Goal: Register for event/course: Register for event/course

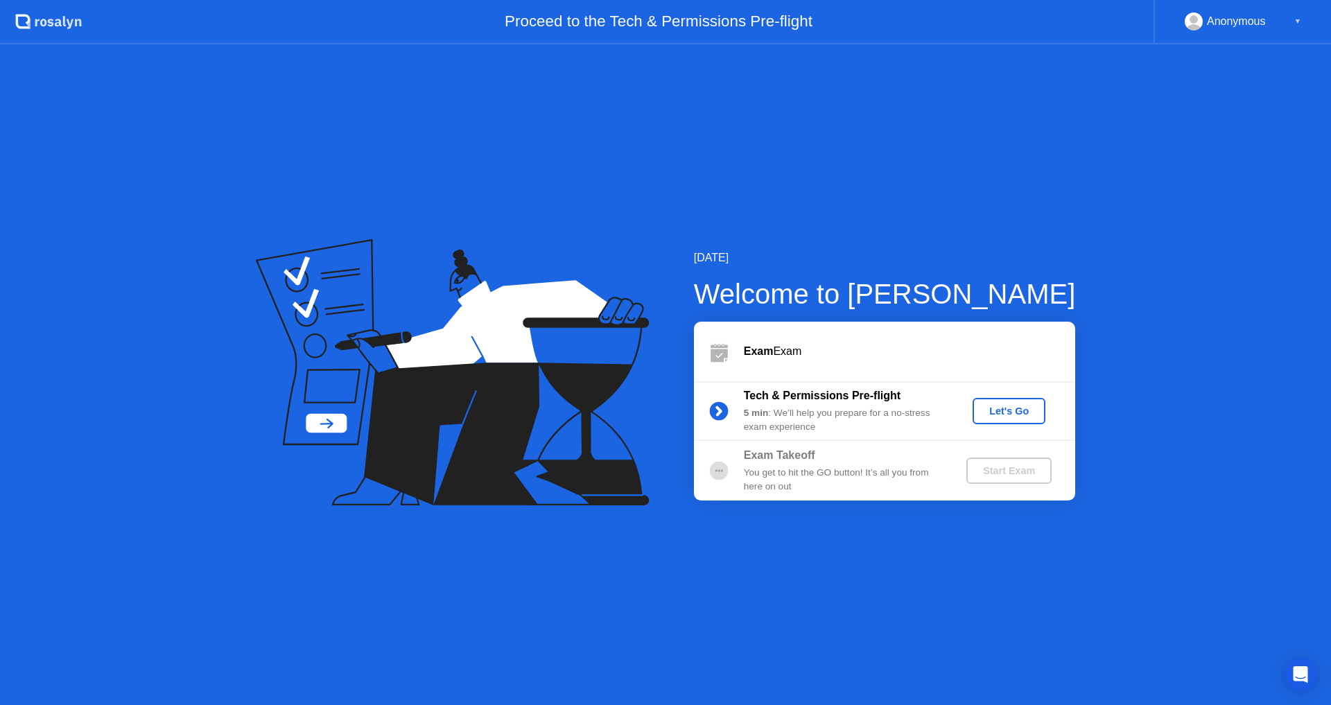
click at [1012, 411] on div "Let's Go" at bounding box center [1009, 411] width 62 height 11
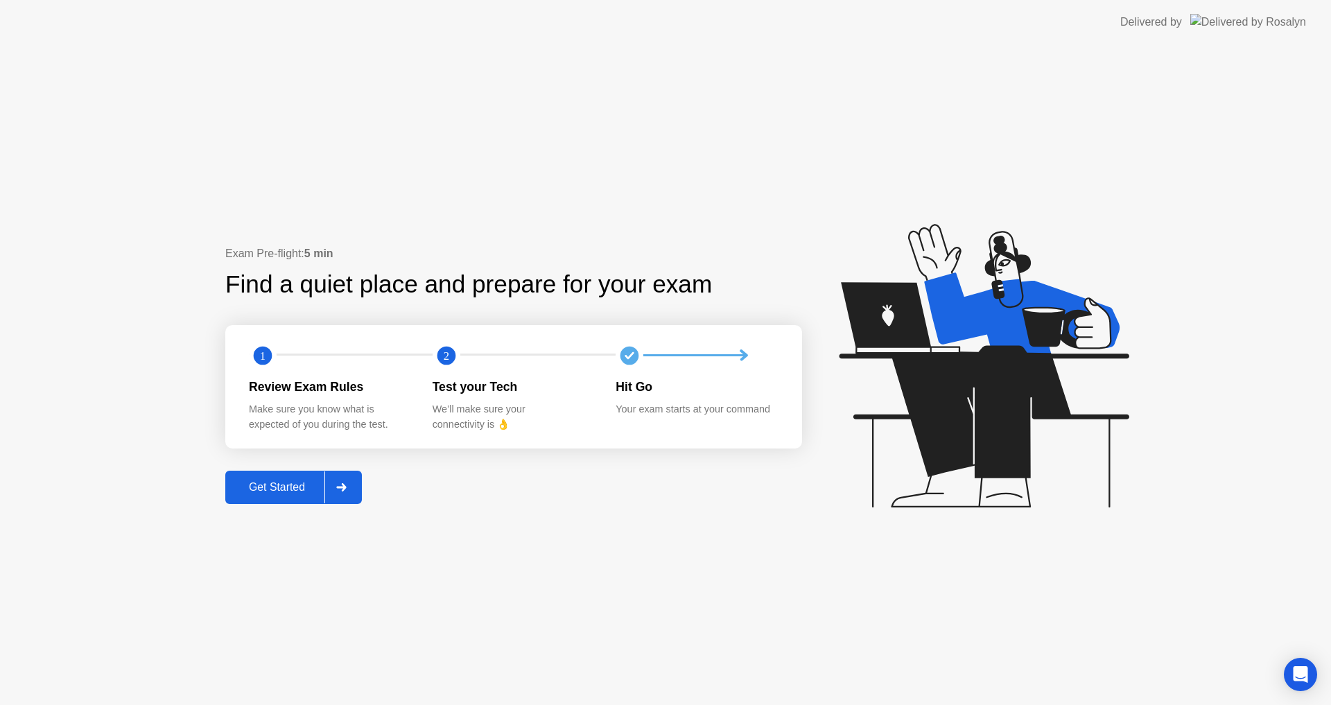
click at [313, 475] on button "Get Started" at bounding box center [293, 487] width 137 height 33
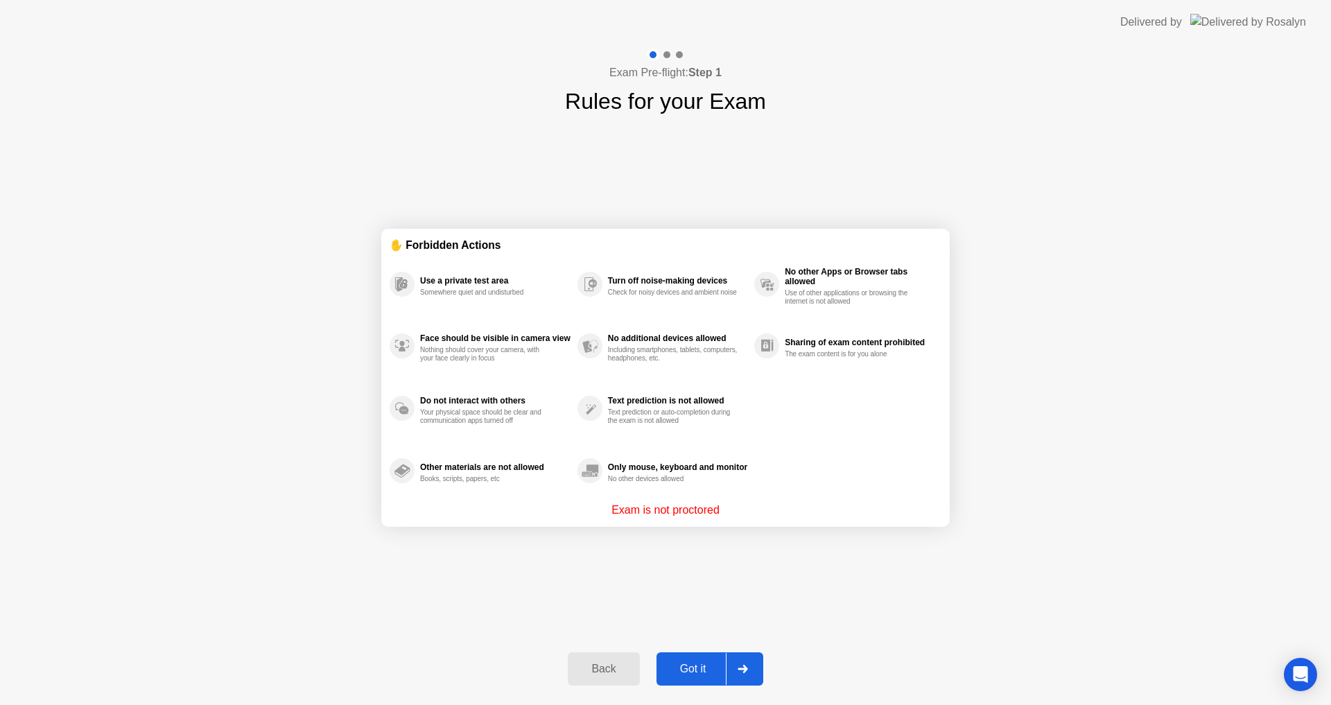
click at [701, 670] on div "Got it" at bounding box center [693, 669] width 65 height 12
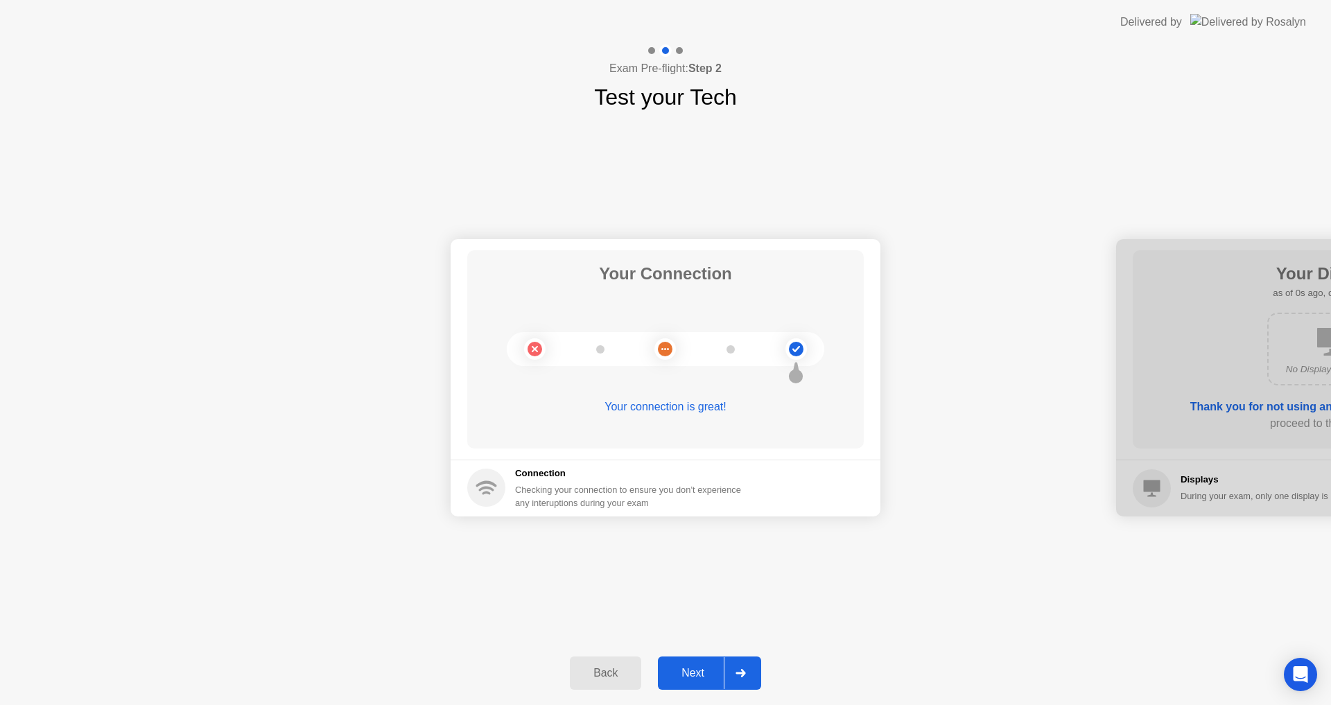
click at [700, 670] on div "Next" at bounding box center [693, 673] width 62 height 12
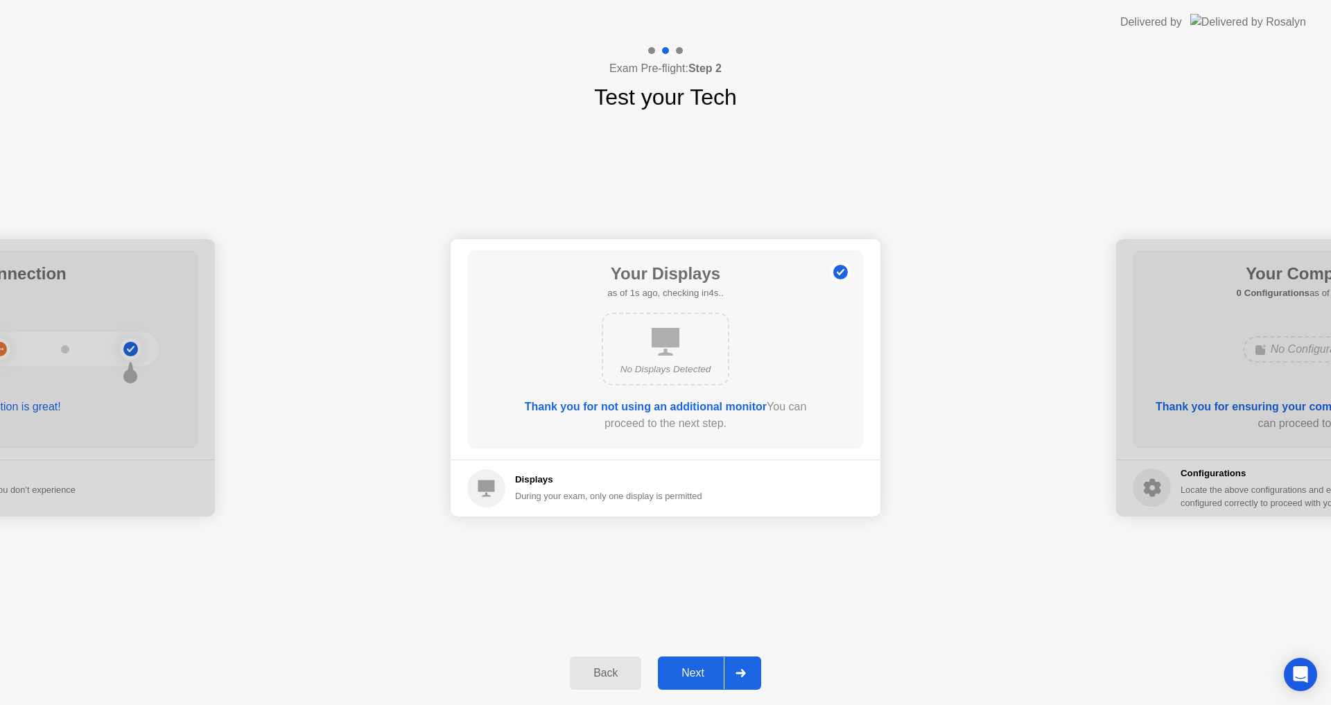
click at [700, 670] on div "Next" at bounding box center [693, 673] width 62 height 12
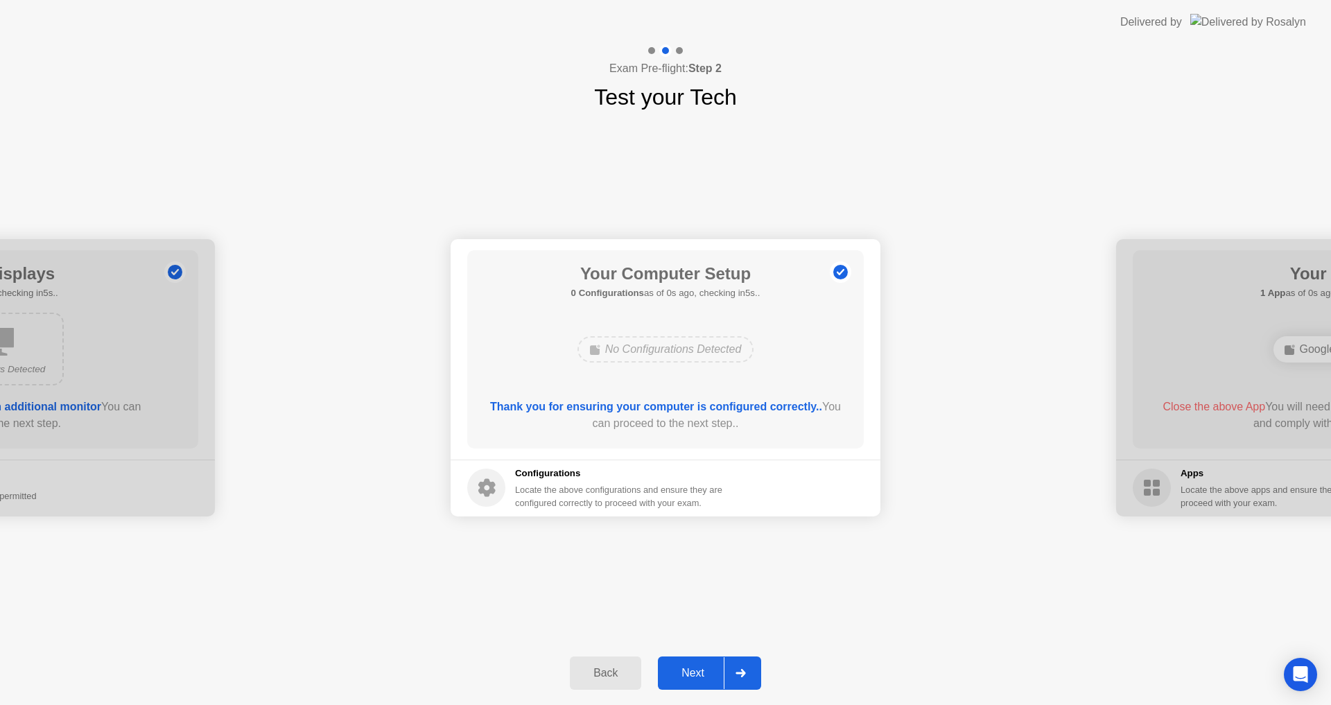
click at [700, 670] on div "Next" at bounding box center [693, 673] width 62 height 12
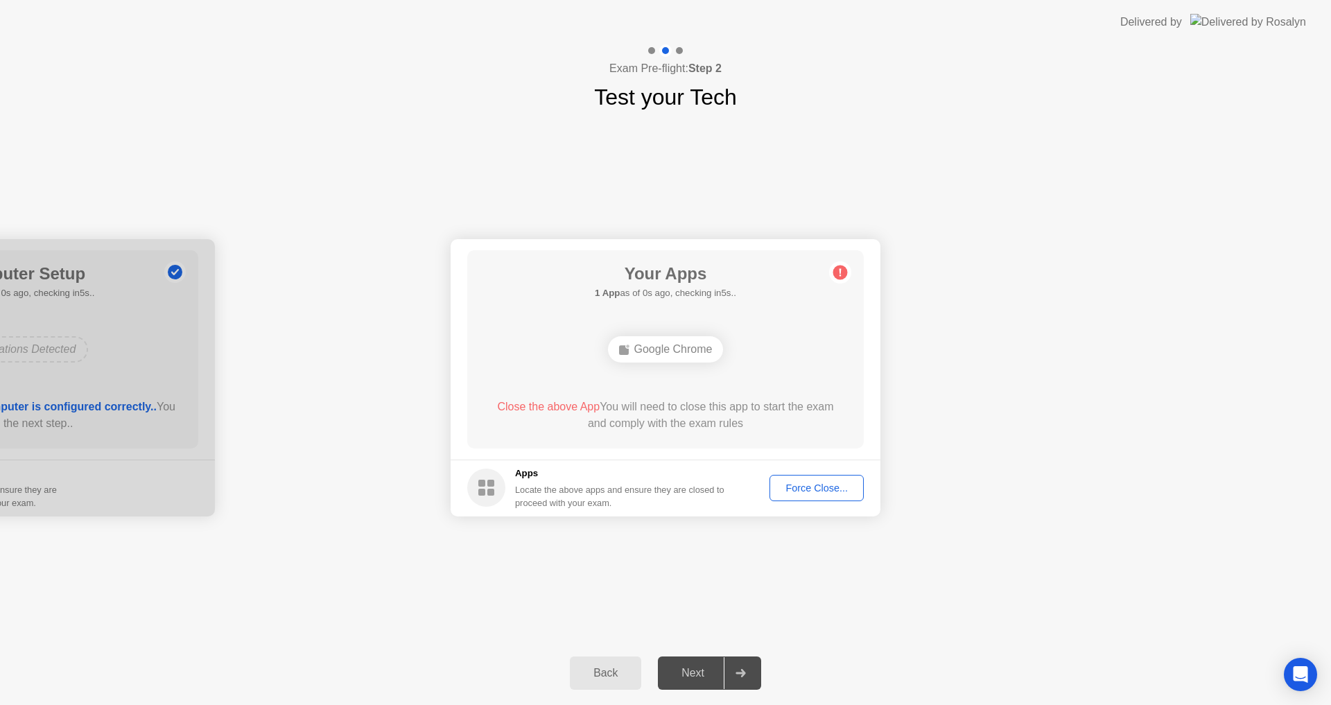
click at [699, 670] on div "Next" at bounding box center [693, 673] width 62 height 12
click at [840, 483] on div "Force Close..." at bounding box center [816, 488] width 85 height 11
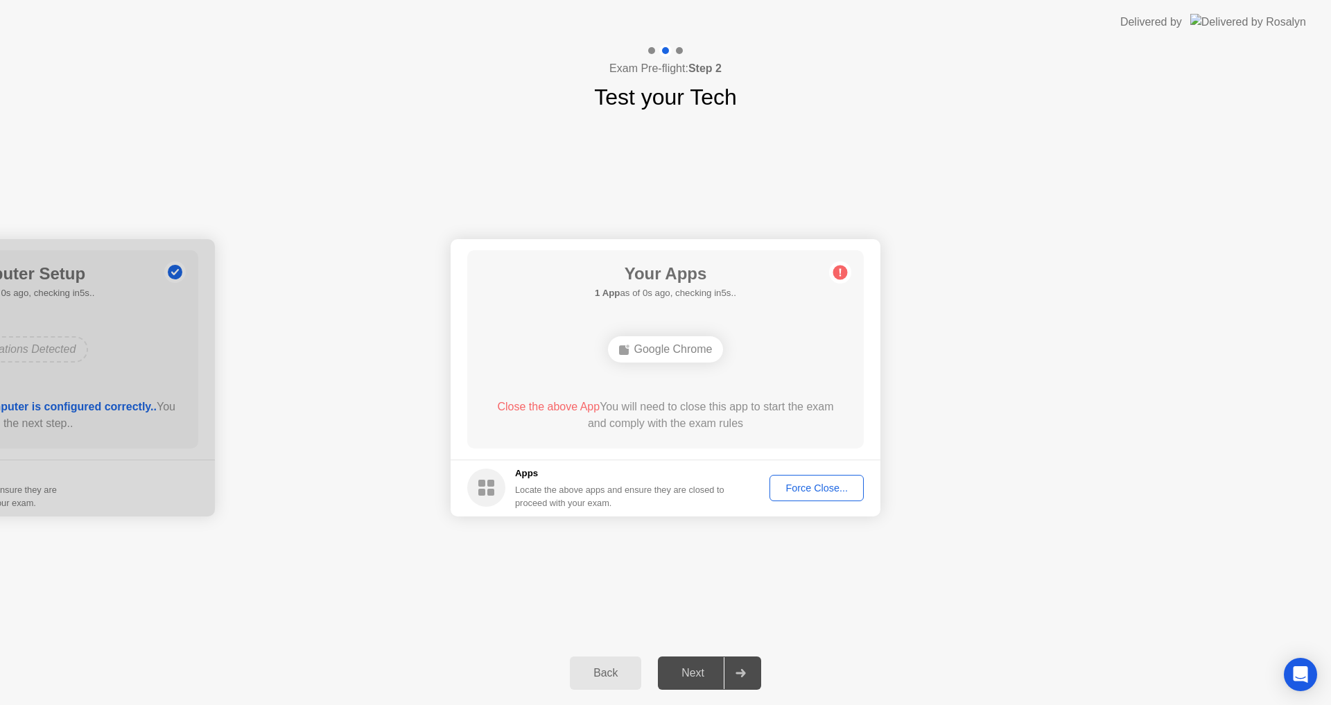
click at [994, 161] on div "Your Connection Your connection is great! Connection Checking your connection t…" at bounding box center [665, 378] width 1331 height 528
click at [653, 365] on div "Google Chrome" at bounding box center [666, 349] width 318 height 37
click at [812, 435] on div "Your Apps 1 App as of 2s ago, checking in3s.. Google Chrome Close the above App…" at bounding box center [665, 349] width 397 height 198
click at [880, 71] on div "Exam Pre-flight: Step 2 Test your Tech" at bounding box center [665, 78] width 1331 height 69
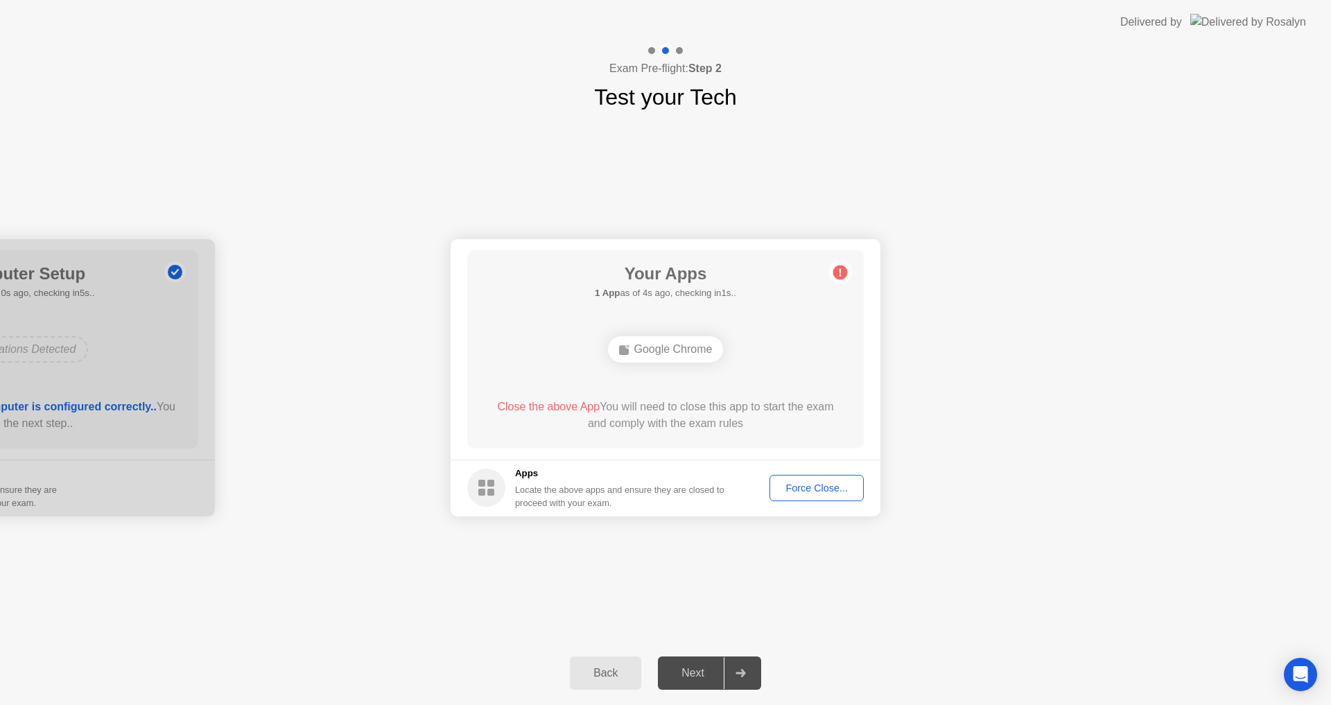
click at [711, 558] on div "Your Connection Your connection is great! Connection Checking your connection t…" at bounding box center [665, 378] width 1331 height 528
drag, startPoint x: 603, startPoint y: 501, endPoint x: 565, endPoint y: 492, distance: 39.0
click at [603, 500] on div "Locate the above apps and ensure they are closed to proceed with your exam." at bounding box center [620, 496] width 210 height 26
click at [531, 490] on div "Locate the above apps and ensure they are closed to proceed with your exam." at bounding box center [620, 496] width 210 height 26
click at [487, 490] on circle at bounding box center [486, 488] width 38 height 38
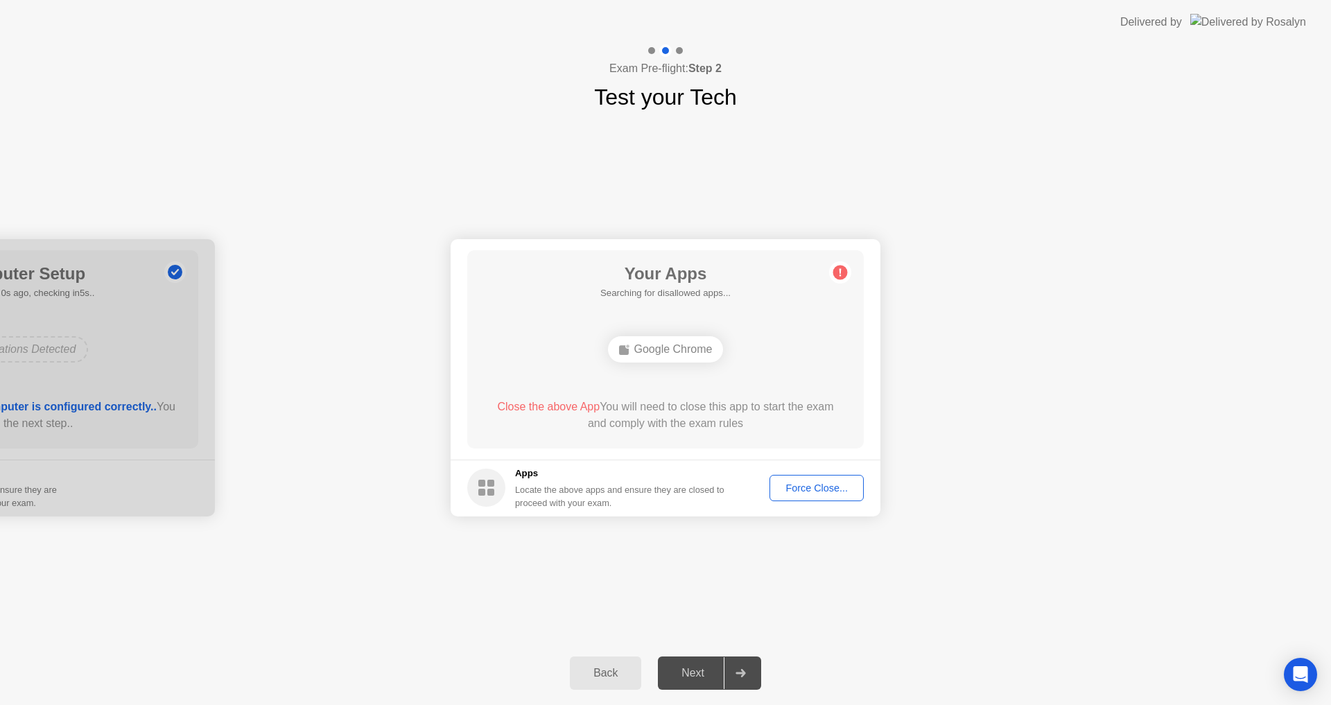
drag, startPoint x: 521, startPoint y: 423, endPoint x: 607, endPoint y: 385, distance: 93.4
click at [530, 417] on div "Close the above App You will need to close this app to start the exam and compl…" at bounding box center [665, 415] width 357 height 33
drag, startPoint x: 660, startPoint y: 358, endPoint x: 664, endPoint y: 336, distance: 22.6
click at [660, 354] on div "Google Chrome" at bounding box center [666, 349] width 116 height 26
drag, startPoint x: 664, startPoint y: 336, endPoint x: 666, endPoint y: 346, distance: 10.6
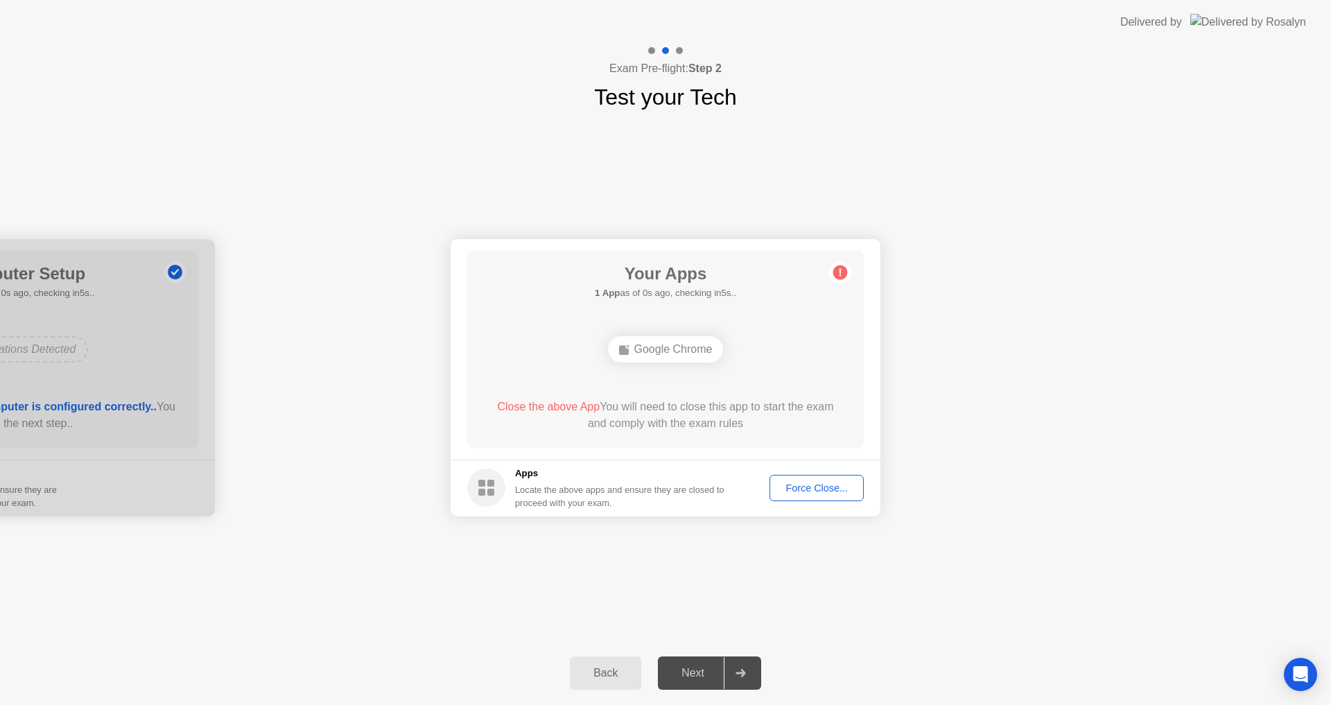
click at [664, 336] on div "Google Chrome" at bounding box center [666, 349] width 116 height 26
click at [666, 346] on div "Google Chrome" at bounding box center [666, 349] width 116 height 26
click at [657, 345] on div "Google Chrome" at bounding box center [666, 349] width 116 height 26
click at [810, 496] on button "Force Close..." at bounding box center [817, 488] width 94 height 26
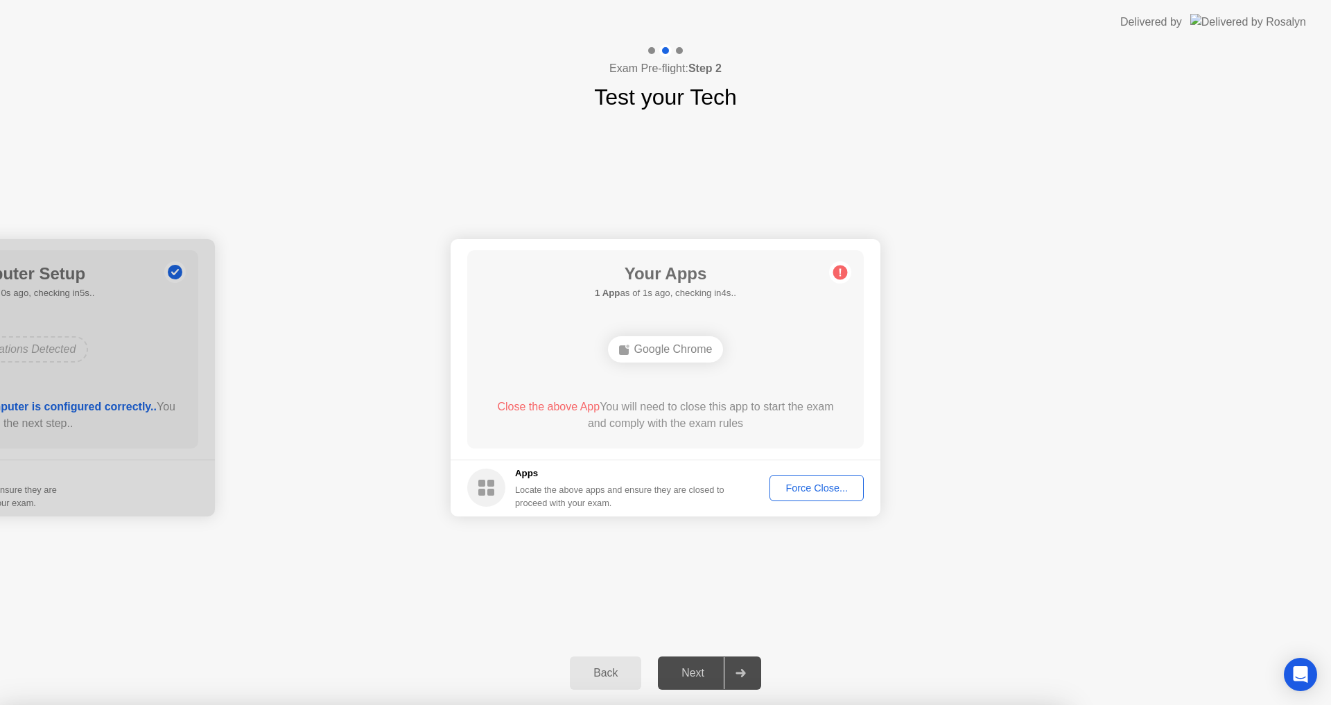
click at [1062, 704] on div at bounding box center [665, 705] width 1331 height 0
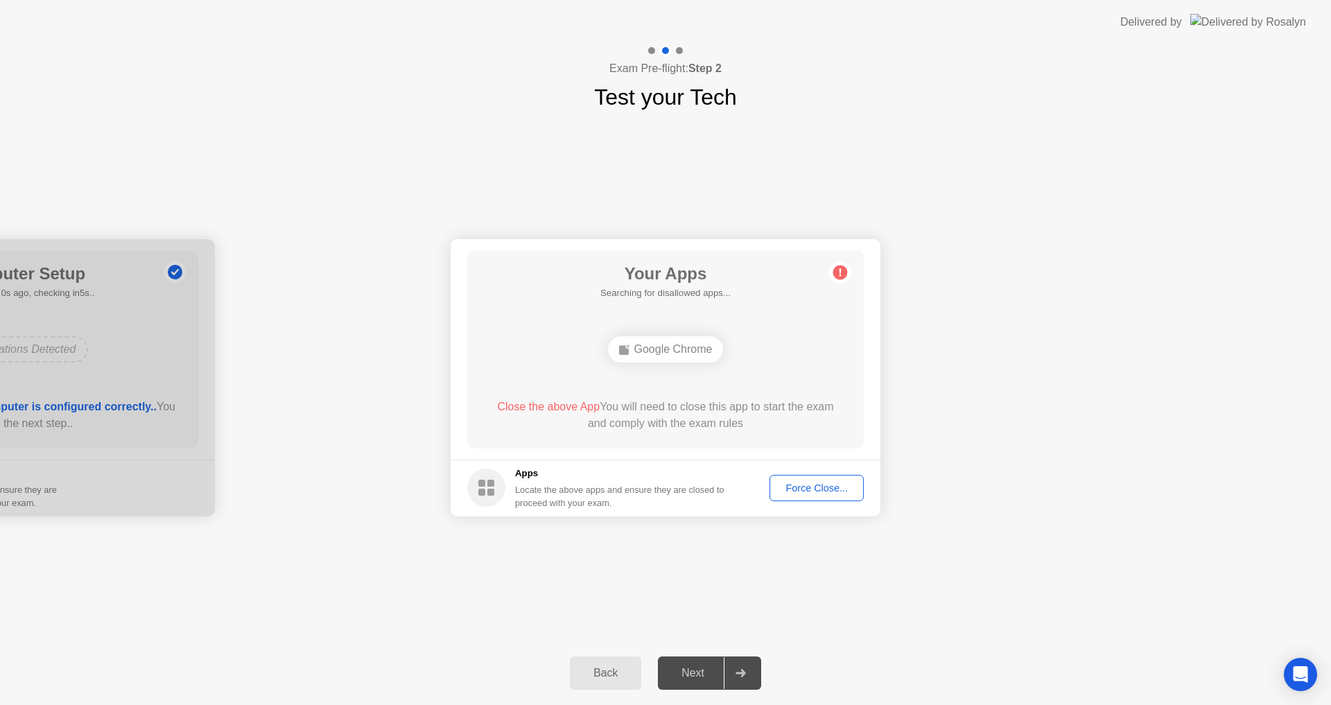
click at [796, 488] on div "Force Close..." at bounding box center [816, 488] width 85 height 11
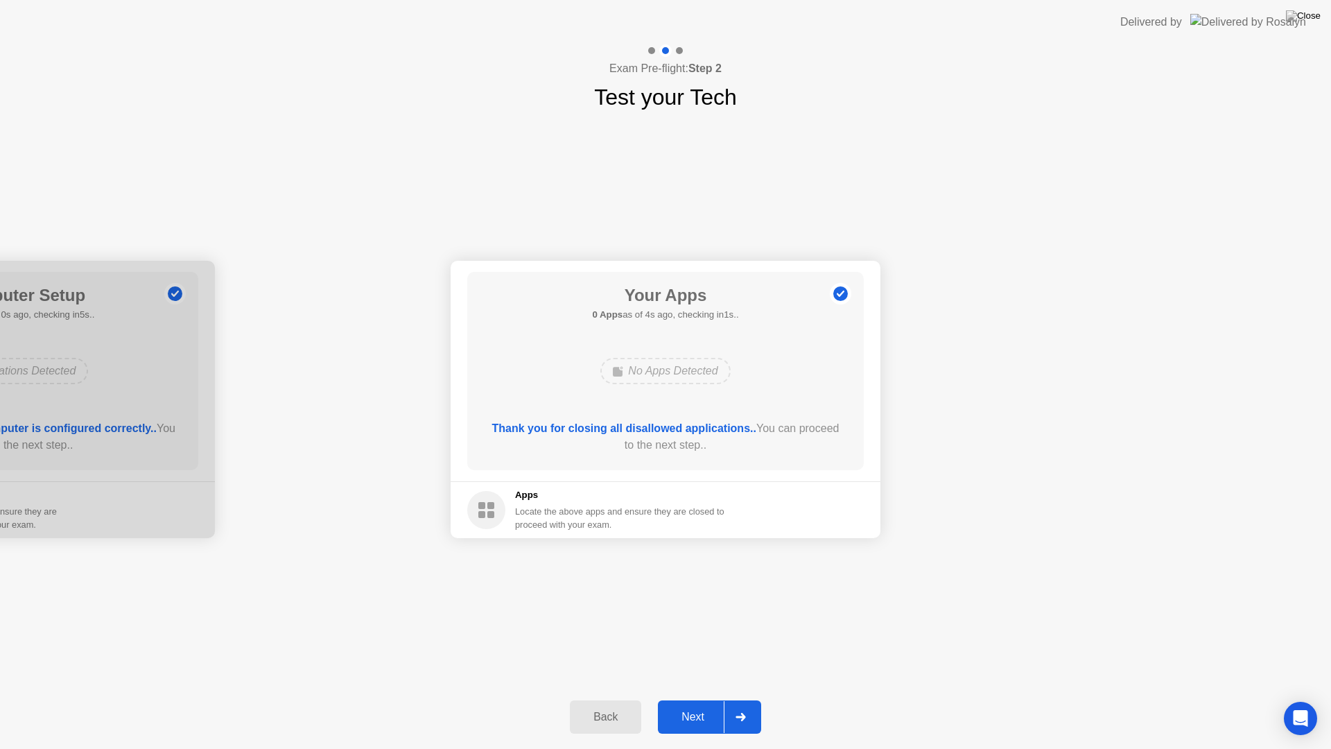
click at [741, 704] on div at bounding box center [740, 717] width 33 height 32
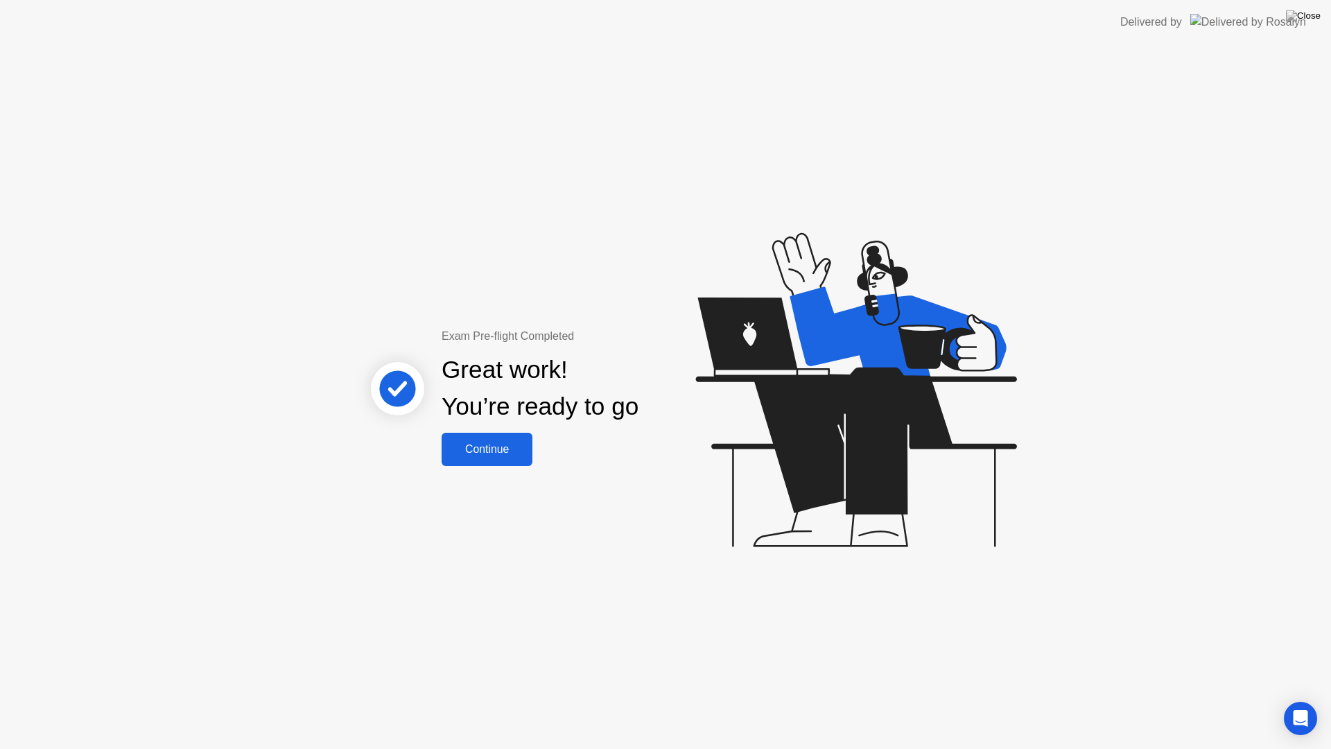
click at [498, 444] on div "Continue" at bounding box center [487, 449] width 83 height 12
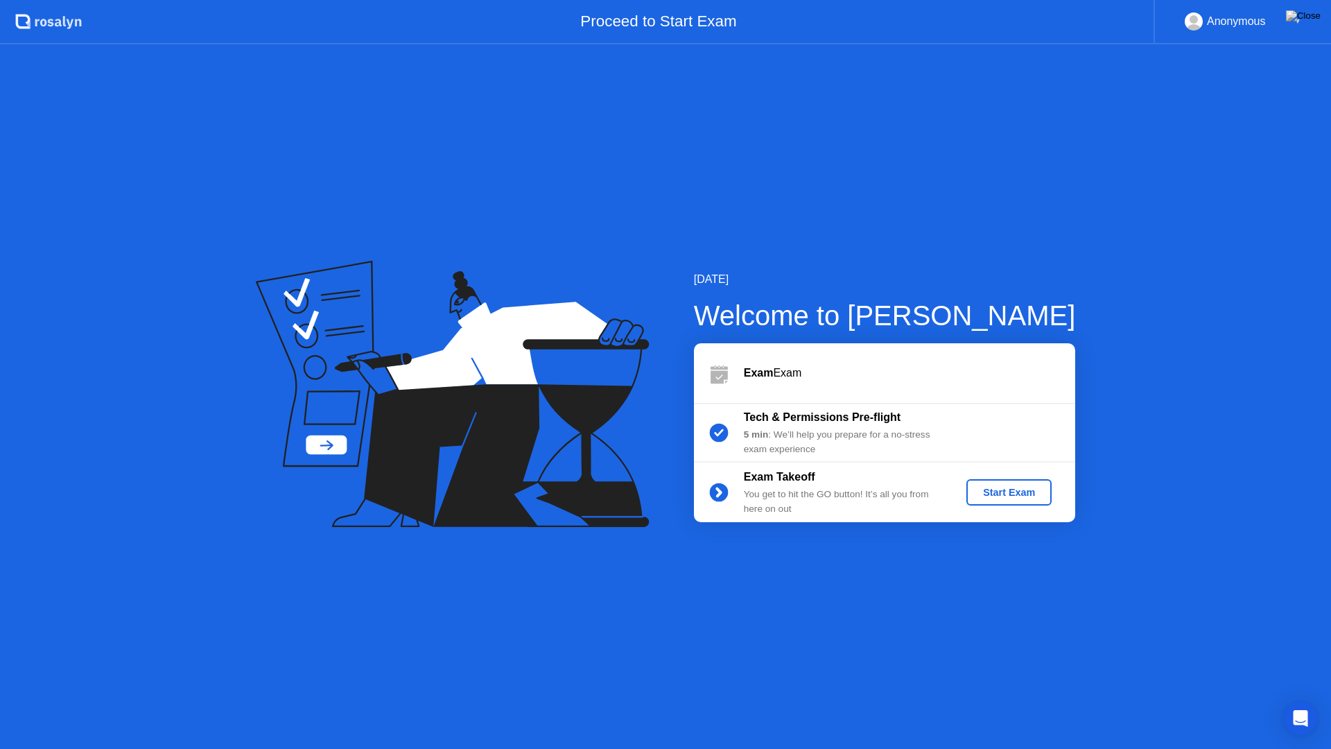
click at [1005, 487] on div "Start Exam" at bounding box center [1009, 492] width 74 height 11
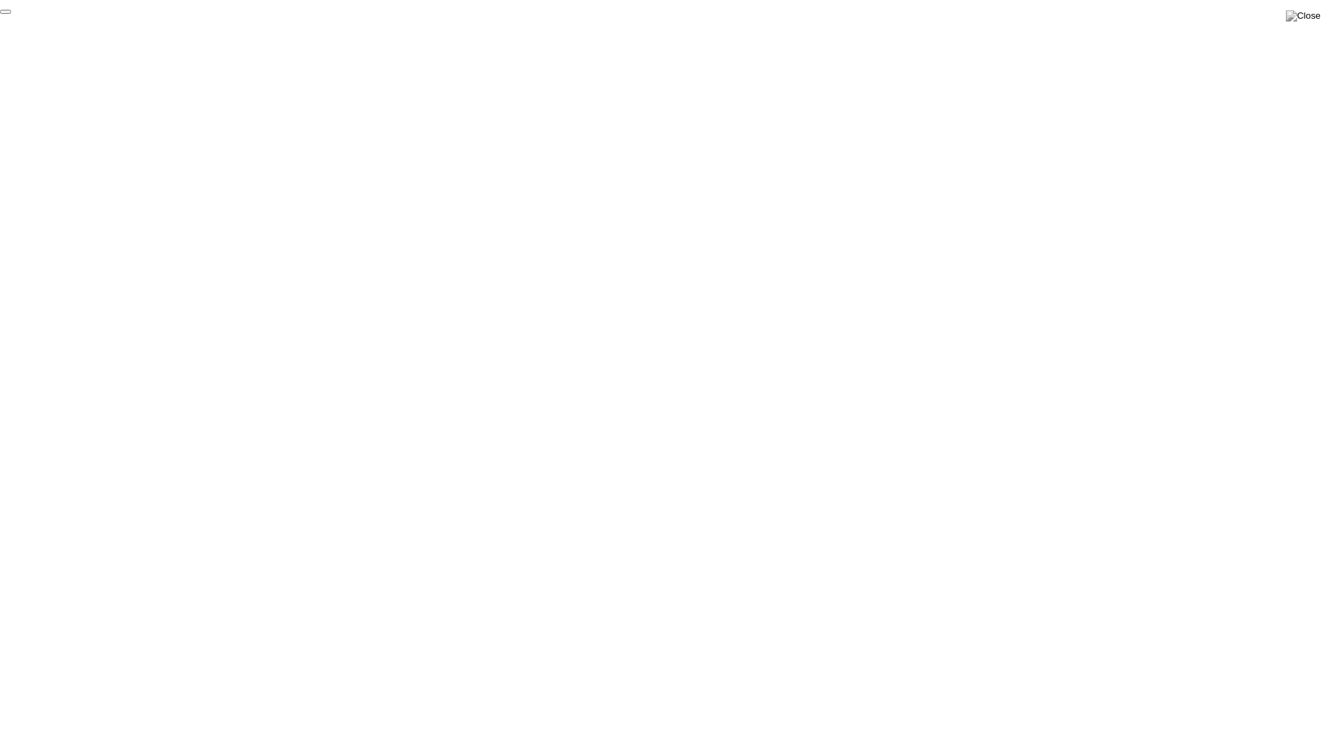
click div "End Proctoring Session"
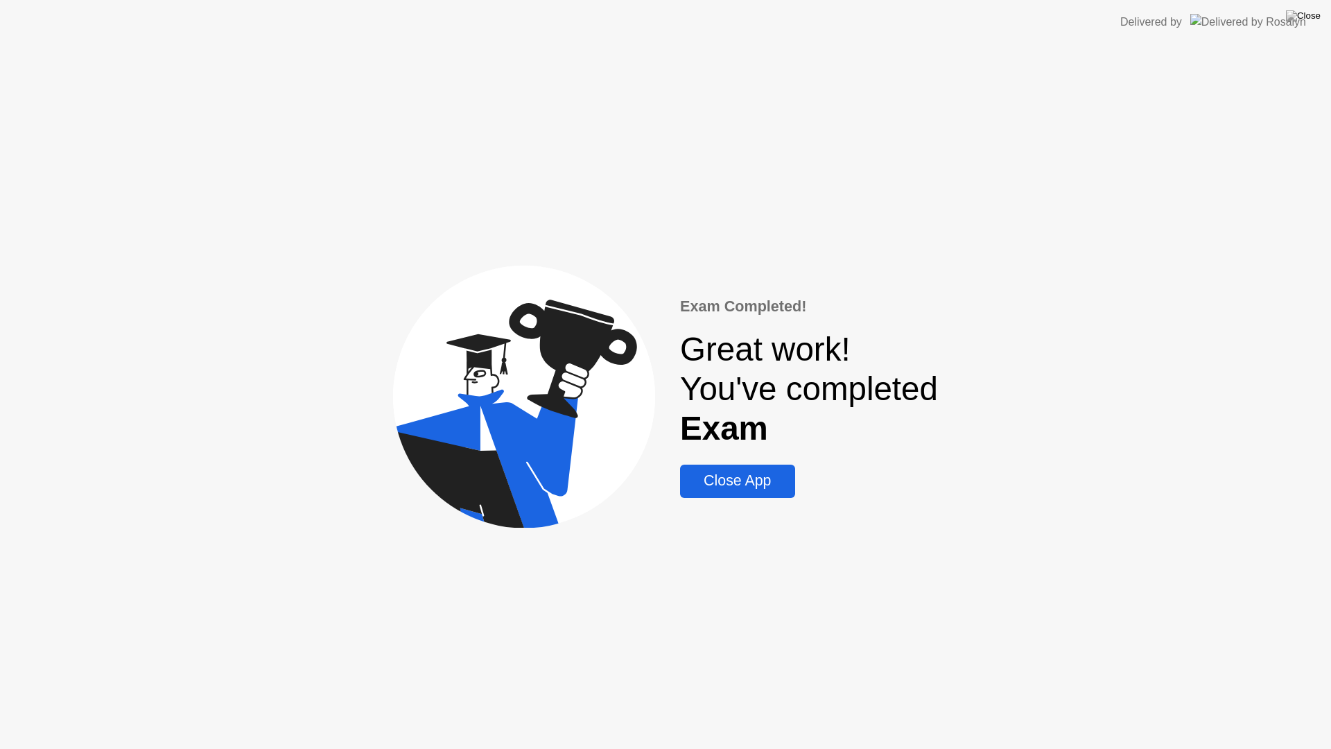
click at [744, 482] on div "Close App" at bounding box center [737, 480] width 106 height 17
